Goal: Information Seeking & Learning: Find specific page/section

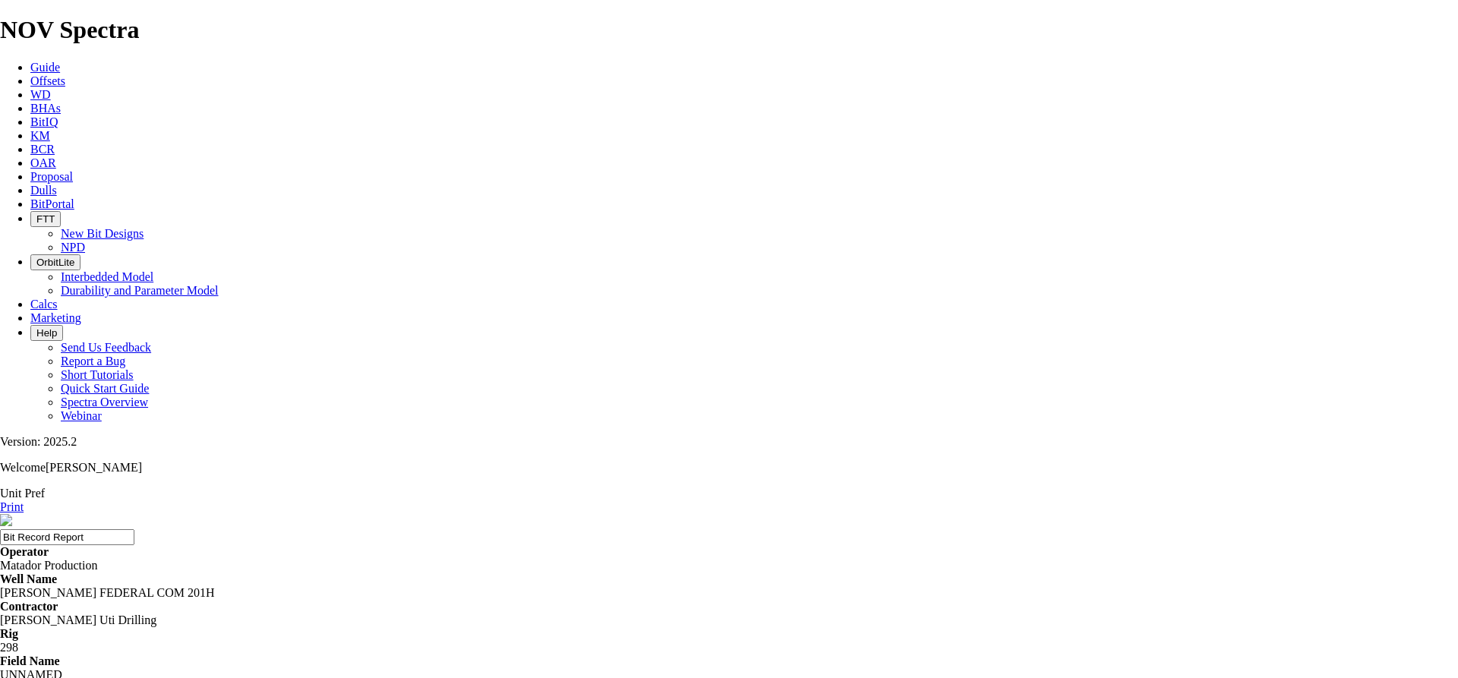
click at [65, 74] on span "Offsets" at bounding box center [47, 80] width 35 height 13
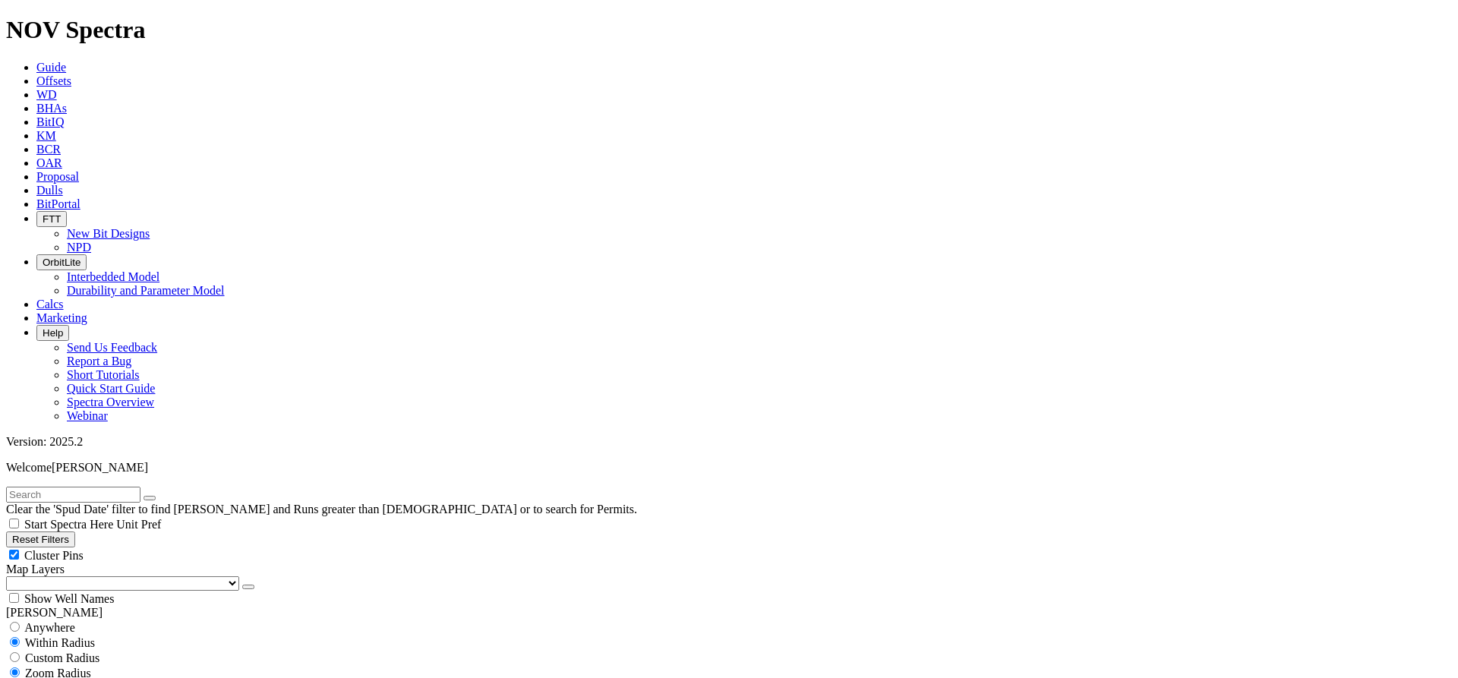
click at [75, 532] on button "Reset Filters" at bounding box center [40, 540] width 69 height 16
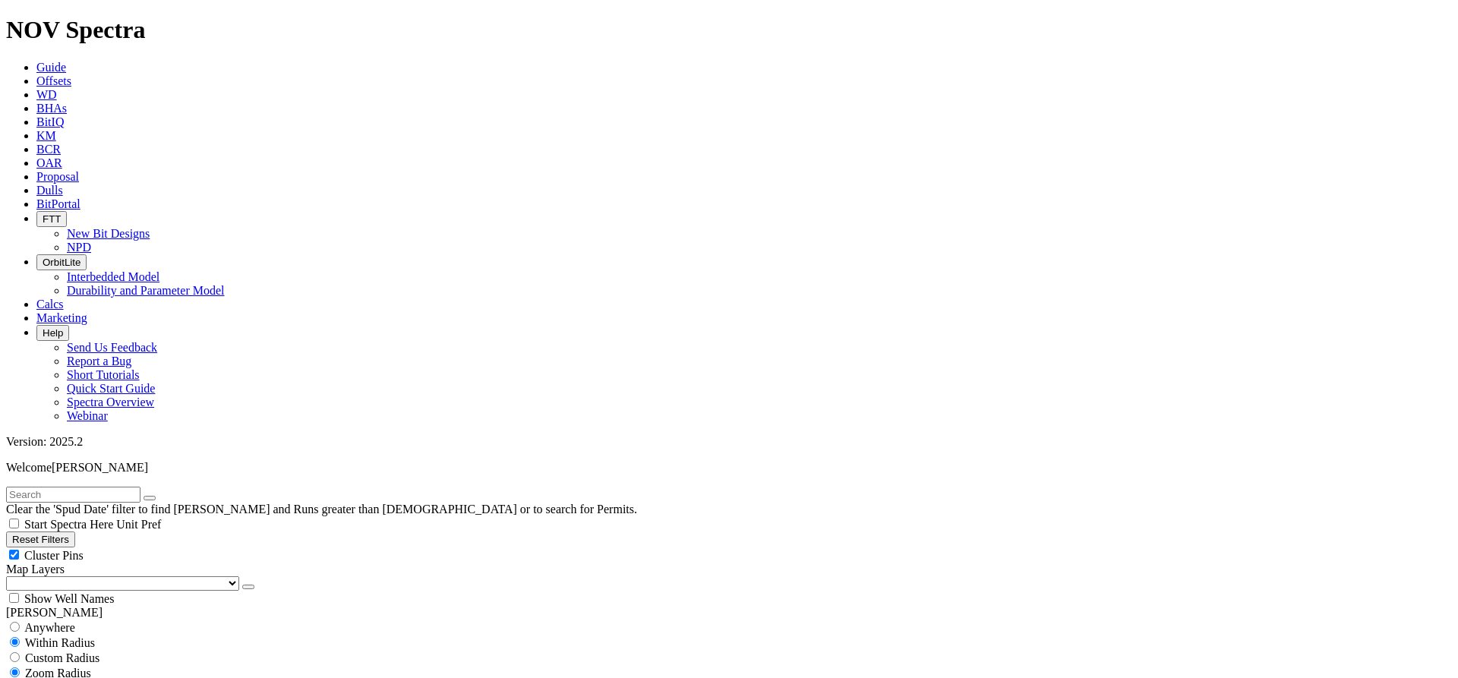
select select "12.25"
checkbox input "false"
select select "? number:12.25 ?"
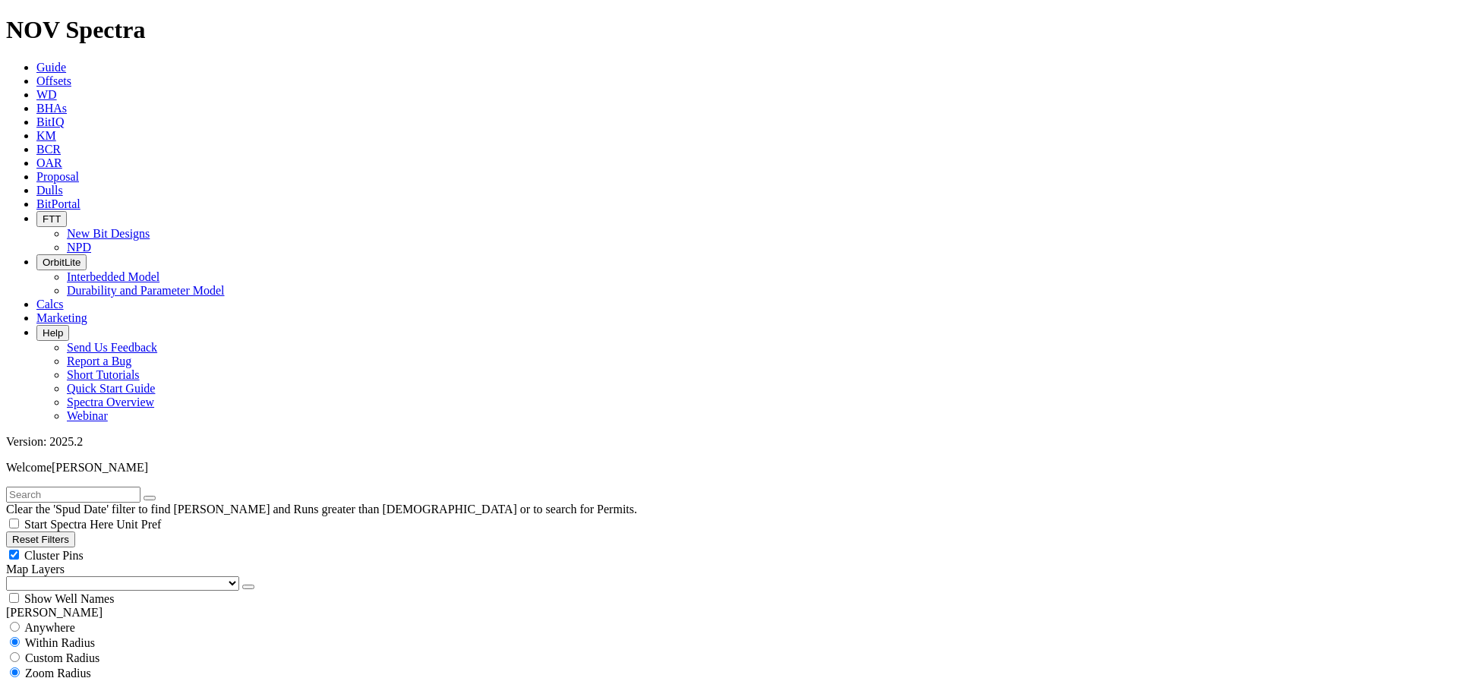
click at [75, 532] on button "Reset Filters" at bounding box center [40, 540] width 69 height 16
checkbox input "true"
select select
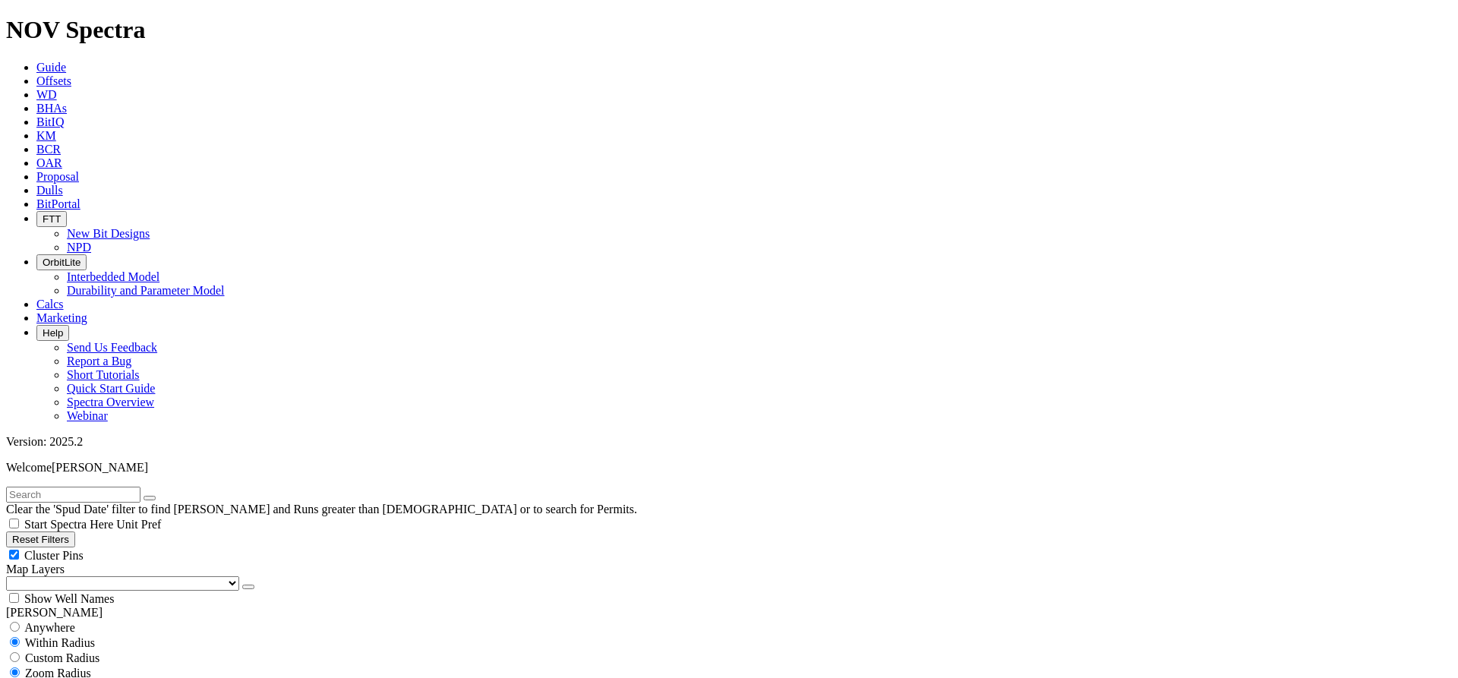
select select "12.25"
checkbox input "false"
select select "? number:12.25 ?"
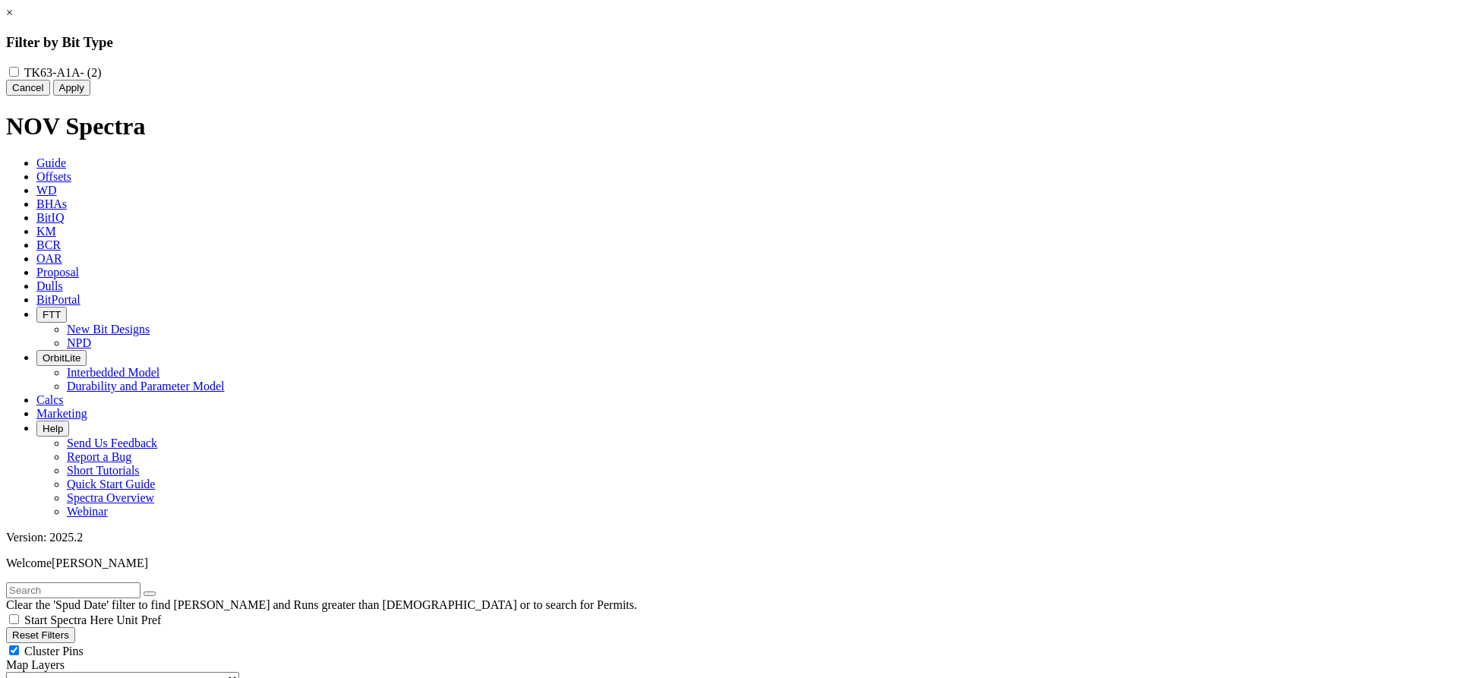
click at [50, 96] on button "Cancel" at bounding box center [28, 88] width 44 height 16
